Goal: Check status: Check status

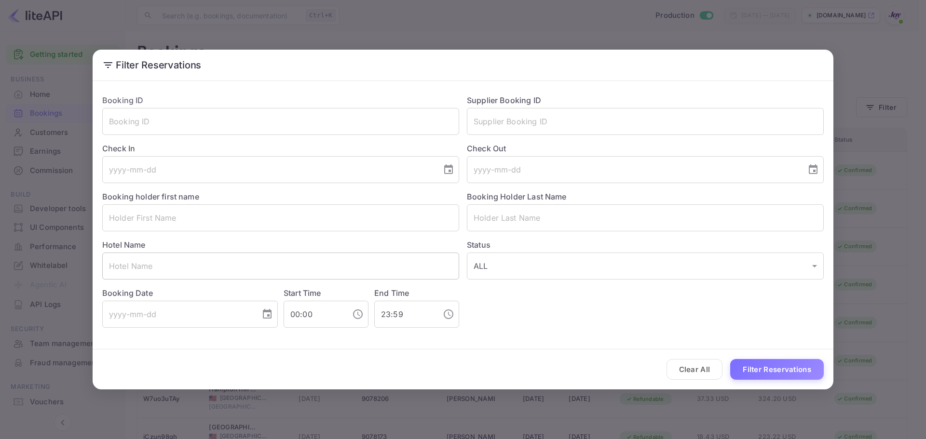
click at [299, 267] on input "text" at bounding box center [280, 266] width 357 height 27
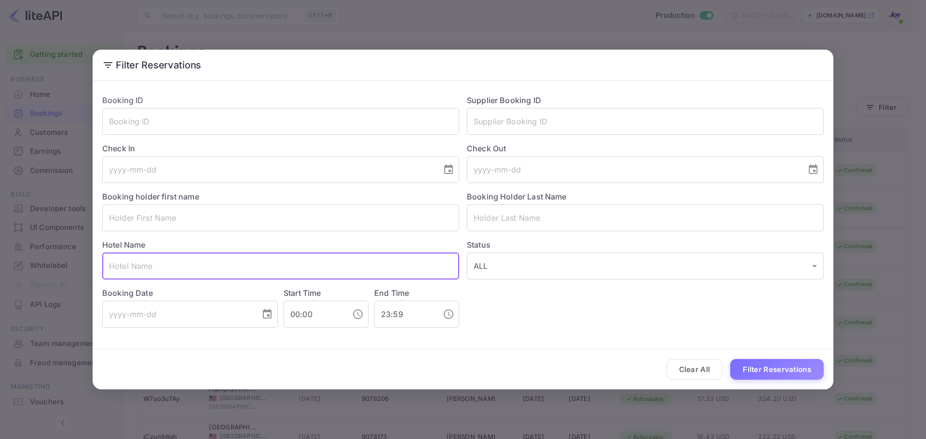
paste input "The [GEOGRAPHIC_DATA]"
type input "The [GEOGRAPHIC_DATA]"
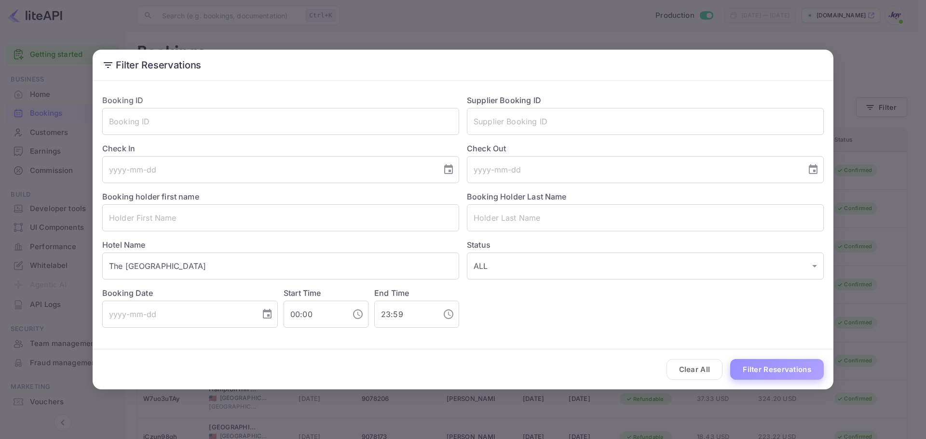
click at [772, 378] on button "Filter Reservations" at bounding box center [777, 369] width 94 height 21
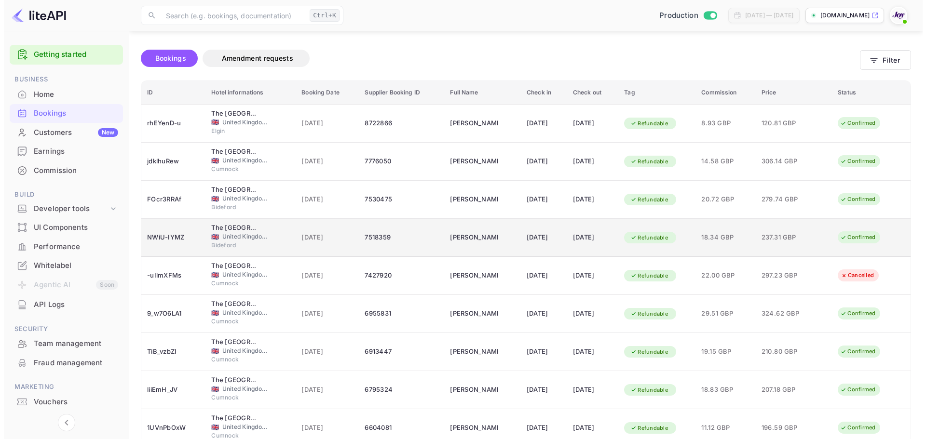
scroll to position [134, 0]
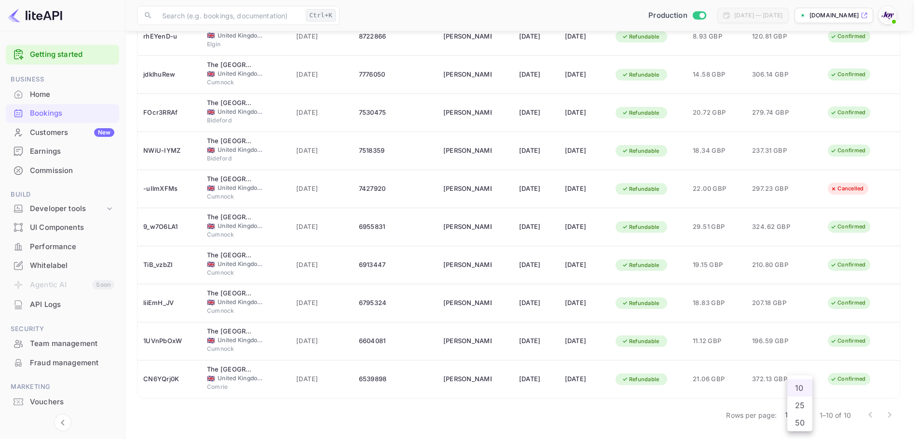
click at [807, 418] on body "Getting started Business Home Bookings Customers New Earnings Commission Build …" at bounding box center [459, 152] width 919 height 573
click at [798, 424] on li "50" at bounding box center [799, 422] width 25 height 17
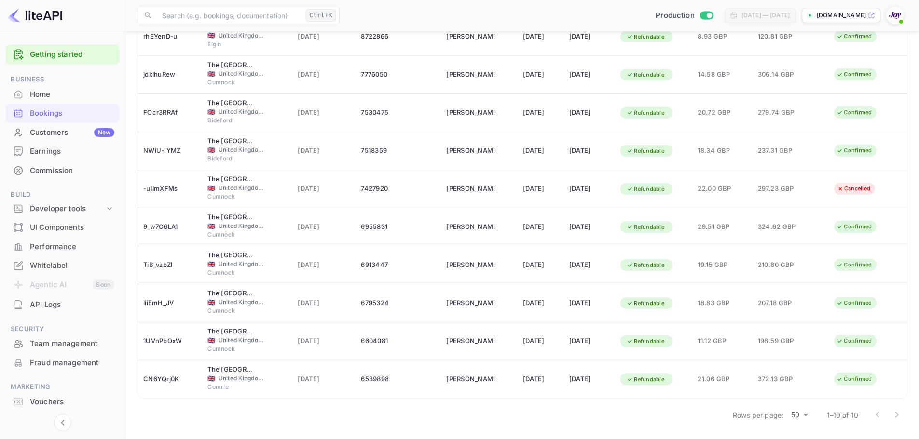
click at [314, 419] on div "Rows per page: 50 50 1–10 of 10" at bounding box center [522, 415] width 770 height 25
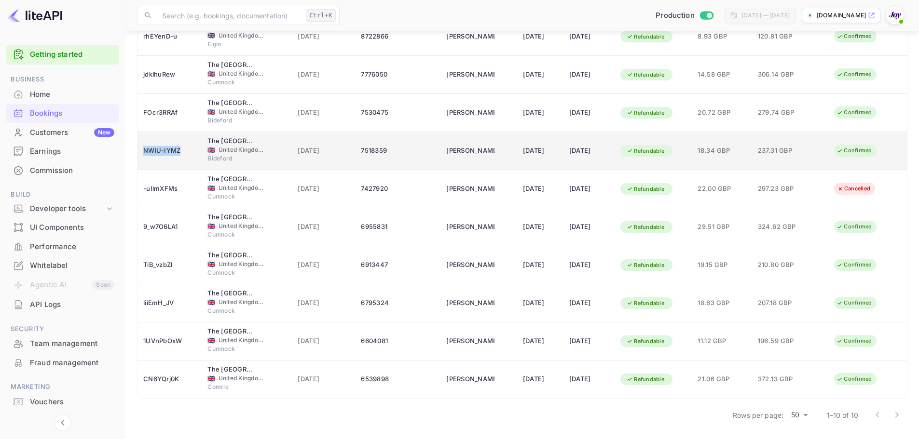
drag, startPoint x: 181, startPoint y: 151, endPoint x: 143, endPoint y: 153, distance: 38.1
click at [143, 153] on td "NWiU-IYMZ" at bounding box center [169, 151] width 64 height 38
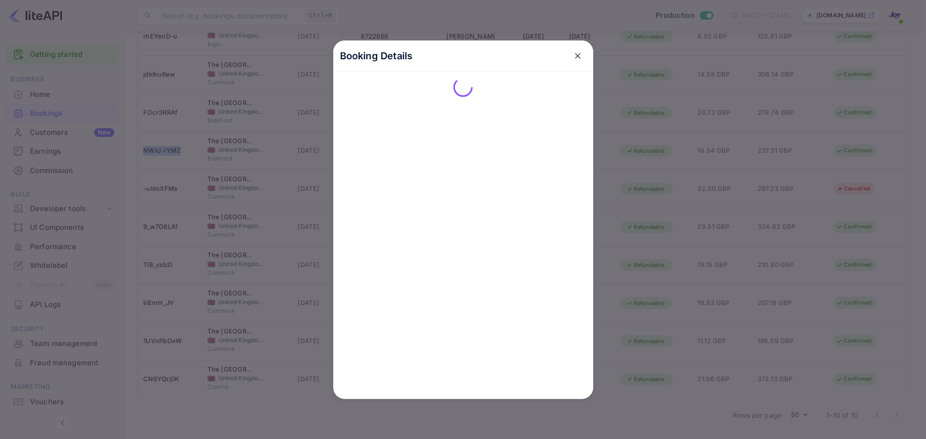
copy div "NWiU-IYMZ"
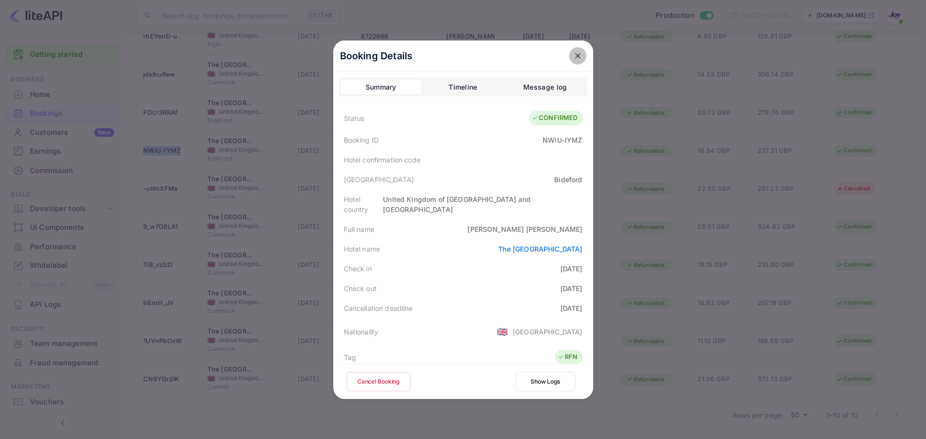
click at [569, 58] on button "close" at bounding box center [577, 55] width 17 height 17
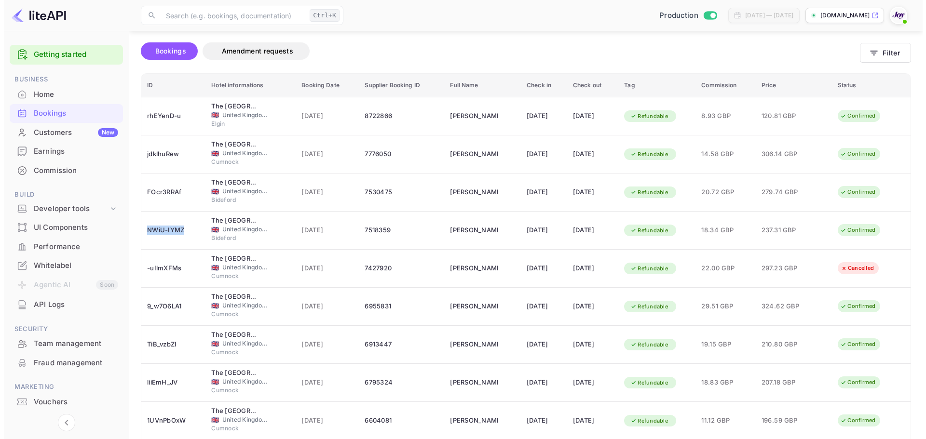
scroll to position [0, 0]
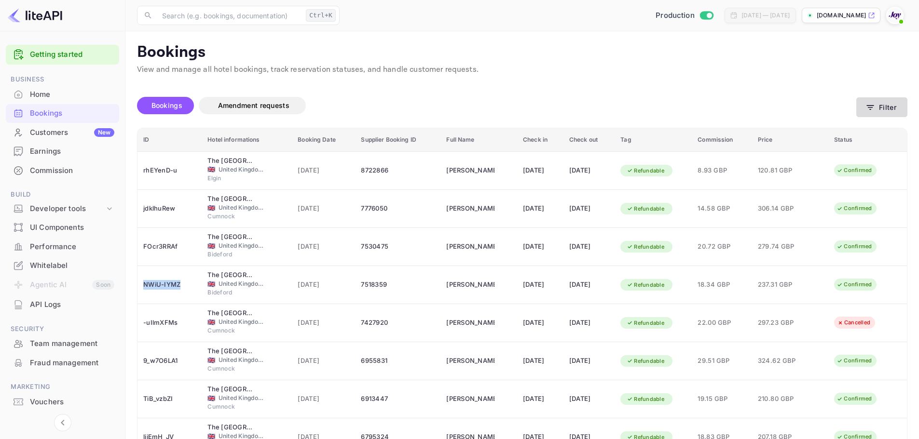
click at [885, 106] on button "Filter" at bounding box center [881, 107] width 51 height 20
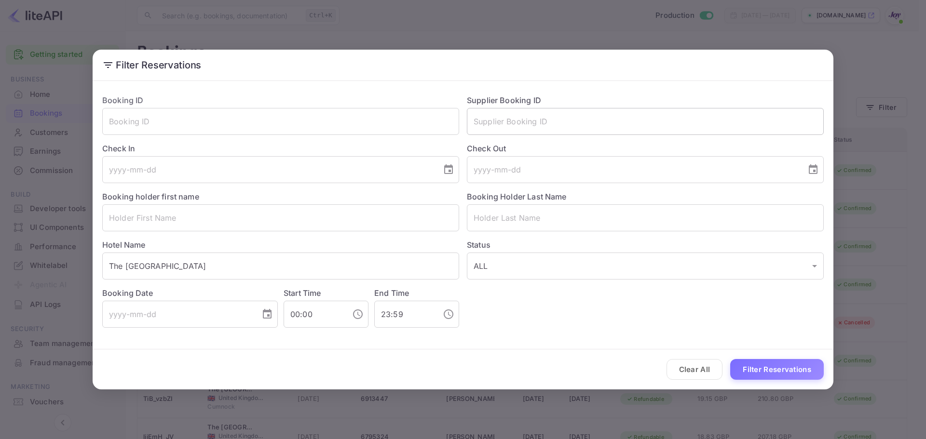
click at [527, 129] on input "text" at bounding box center [645, 121] width 357 height 27
click at [285, 124] on input "text" at bounding box center [280, 121] width 357 height 27
paste input "NWiU-IYMZ"
type input "NWiU-IYMZ"
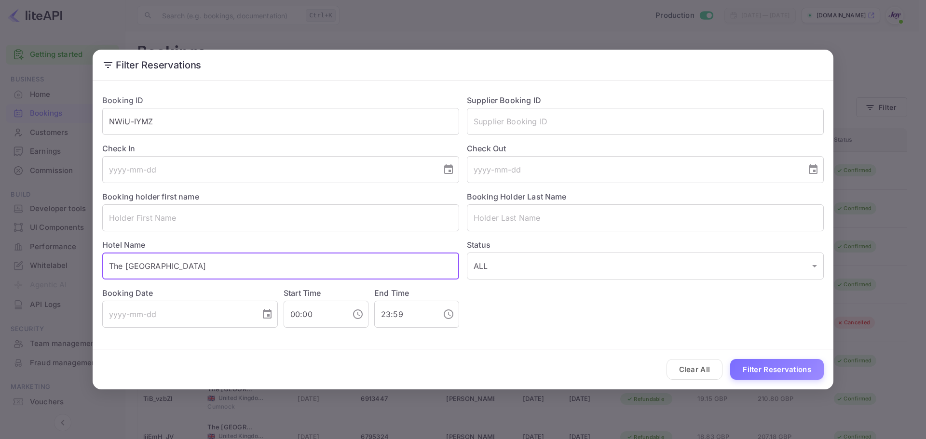
drag, startPoint x: 194, startPoint y: 263, endPoint x: 45, endPoint y: 262, distance: 149.5
click at [45, 262] on div "Filter Reservations Booking ID NWiU-IYMZ ​ Supplier Booking ID ​ Check In ​ Che…" at bounding box center [463, 219] width 926 height 439
click at [795, 363] on button "Filter Reservations" at bounding box center [777, 369] width 94 height 21
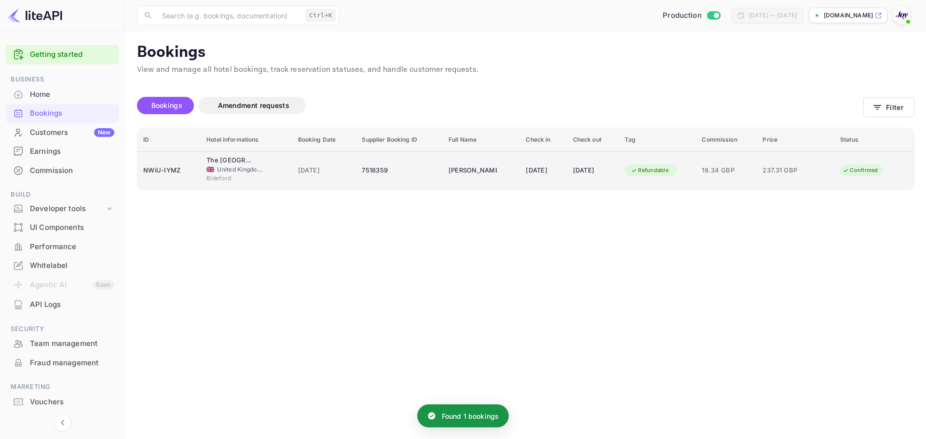
click at [240, 174] on span "Bideford" at bounding box center [230, 178] width 48 height 9
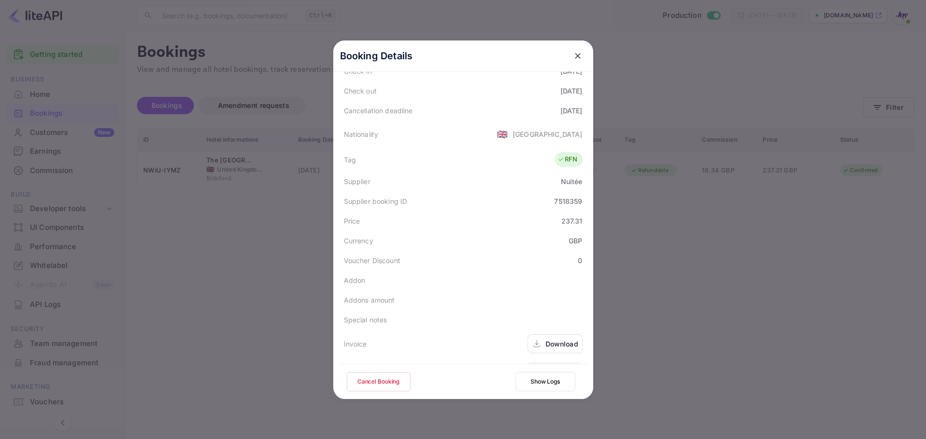
scroll to position [214, 0]
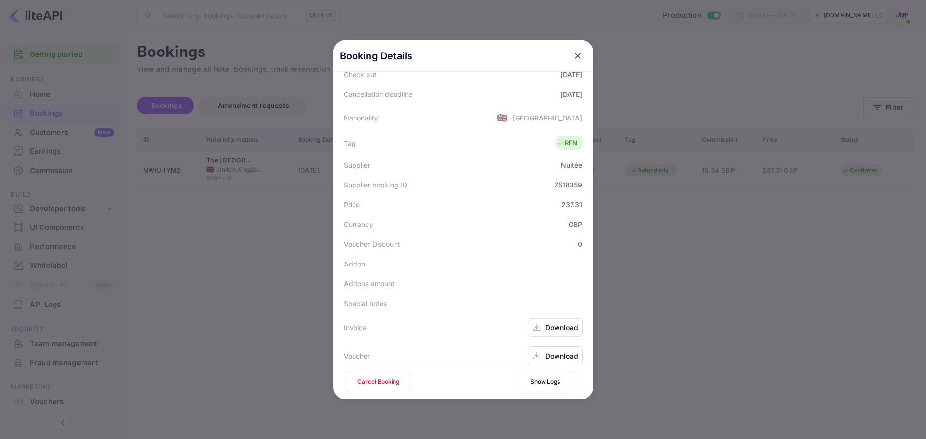
click at [550, 351] on div "Download" at bounding box center [561, 356] width 33 height 10
click at [568, 323] on div "Download" at bounding box center [561, 328] width 33 height 10
